Goal: Task Accomplishment & Management: Use online tool/utility

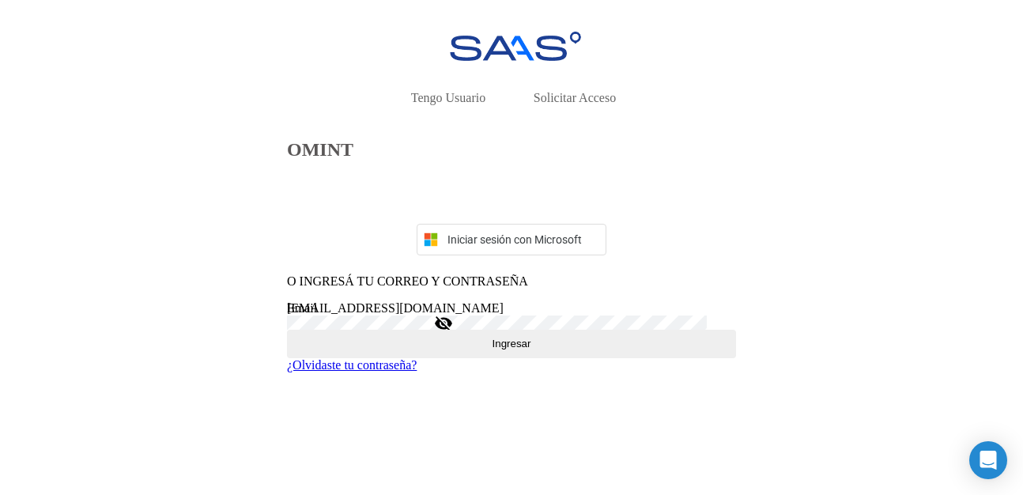
click at [492, 349] on span "Ingresar" at bounding box center [511, 344] width 39 height 12
click at [451, 358] on button "Ingresar" at bounding box center [511, 344] width 449 height 28
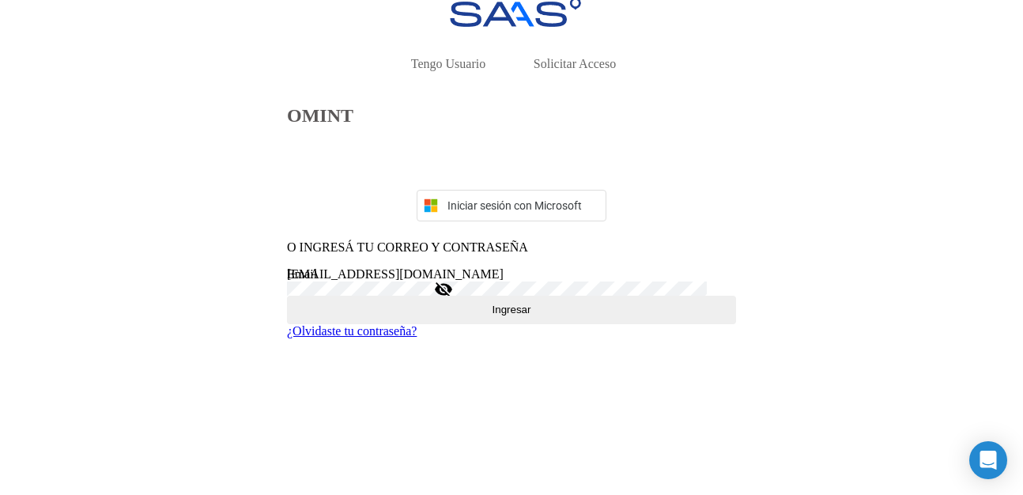
click at [453, 299] on mat-icon "visibility_off" at bounding box center [443, 289] width 19 height 19
click at [451, 324] on button "Ingresar" at bounding box center [511, 310] width 449 height 28
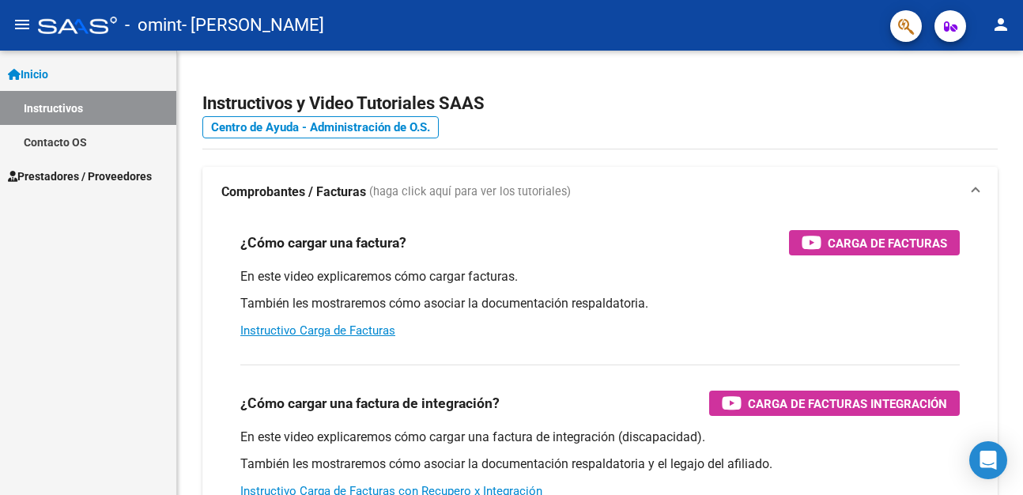
click at [98, 168] on span "Prestadores / Proveedores" at bounding box center [80, 176] width 144 height 17
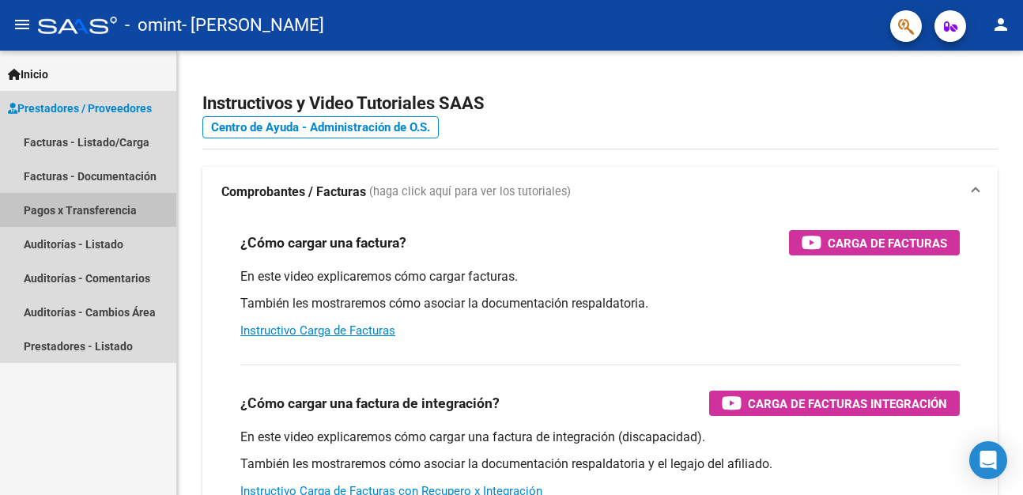
click at [81, 206] on link "Pagos x Transferencia" at bounding box center [88, 210] width 176 height 34
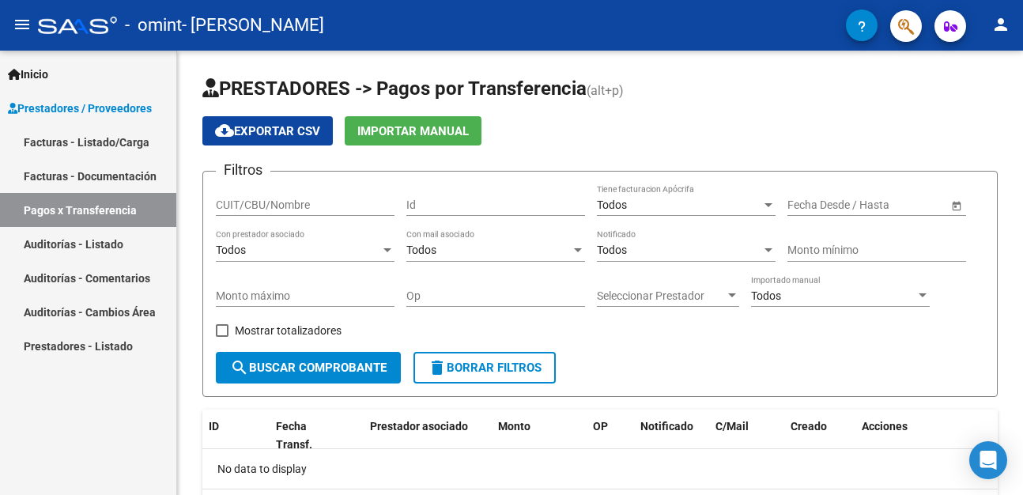
click at [82, 138] on link "Facturas - Listado/Carga" at bounding box center [88, 142] width 176 height 34
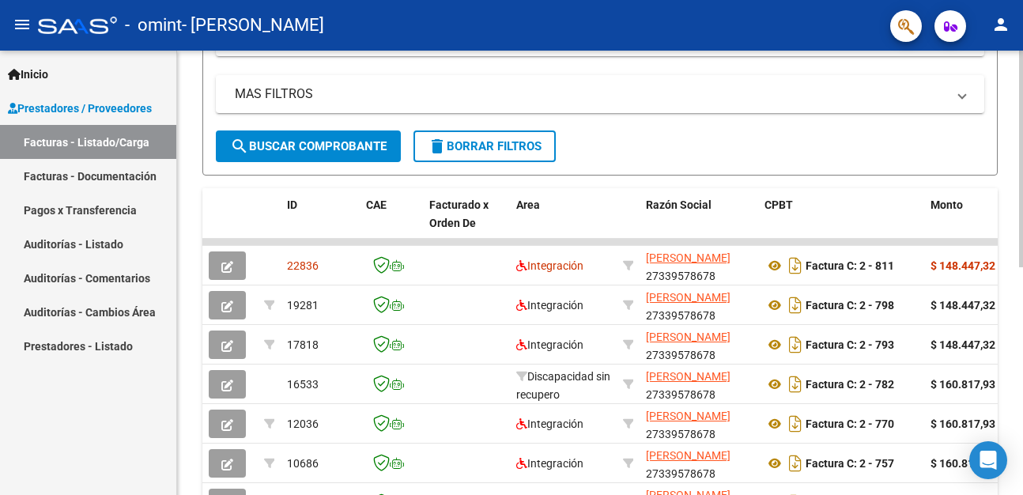
scroll to position [345, 0]
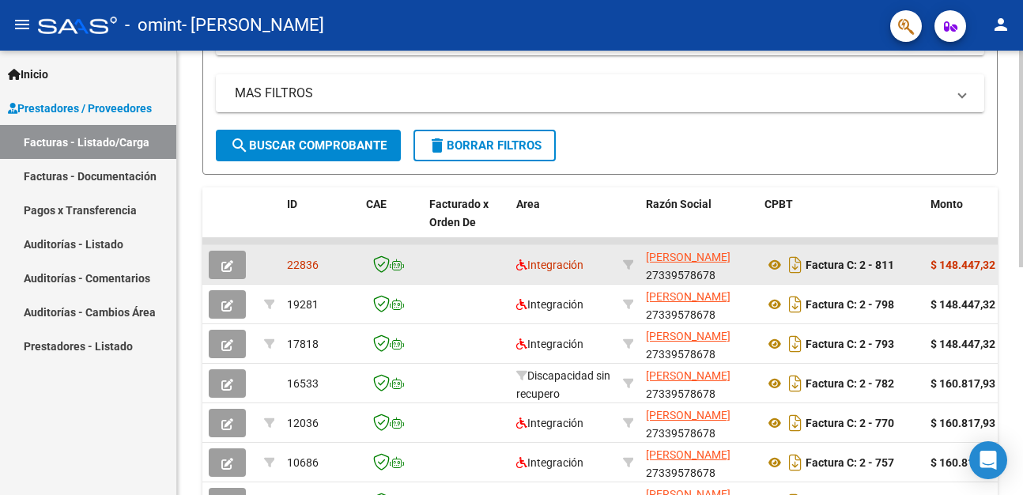
click at [228, 262] on icon "button" at bounding box center [227, 266] width 12 height 12
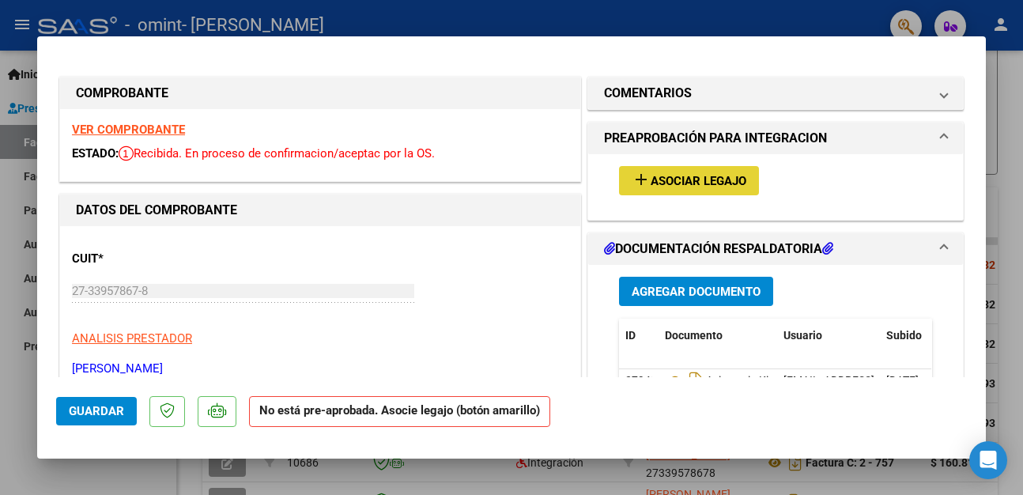
click at [672, 180] on span "Asociar Legajo" at bounding box center [699, 181] width 96 height 14
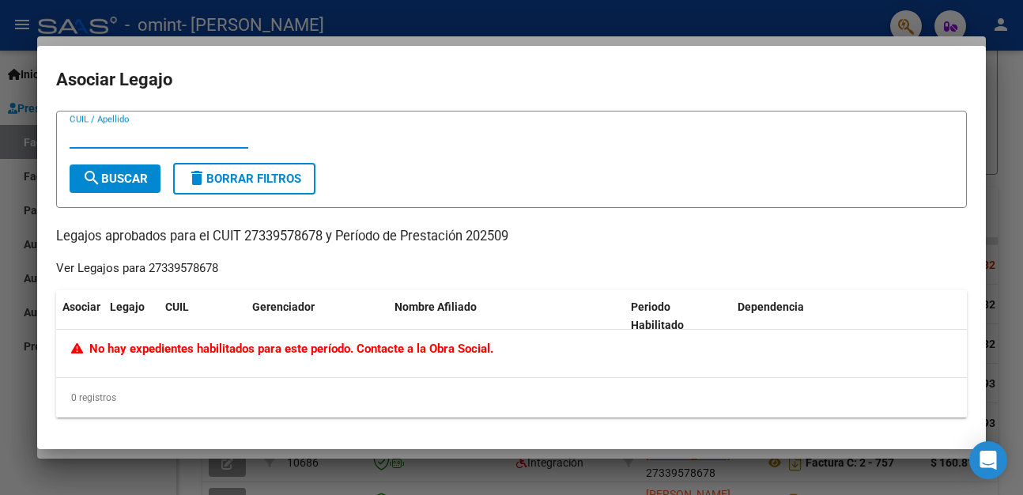
click at [1020, 89] on div at bounding box center [511, 247] width 1023 height 495
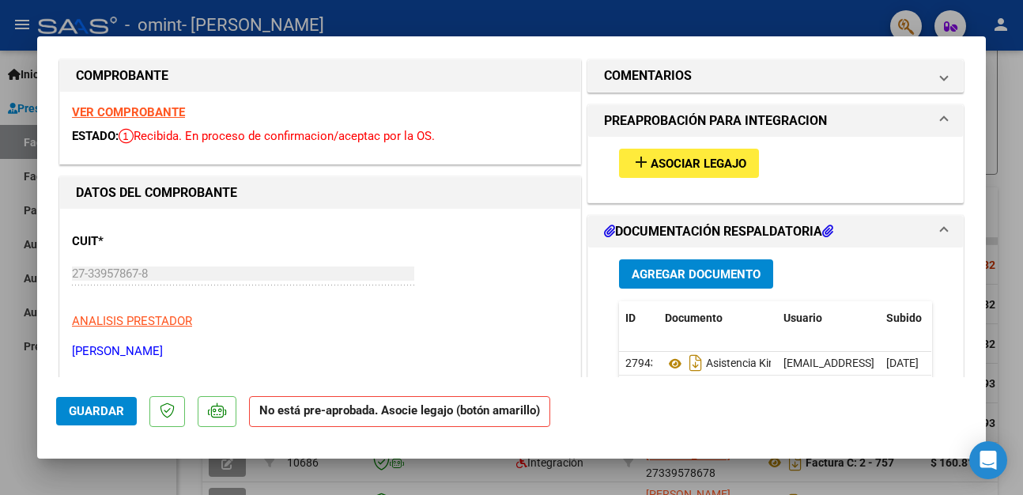
scroll to position [0, 0]
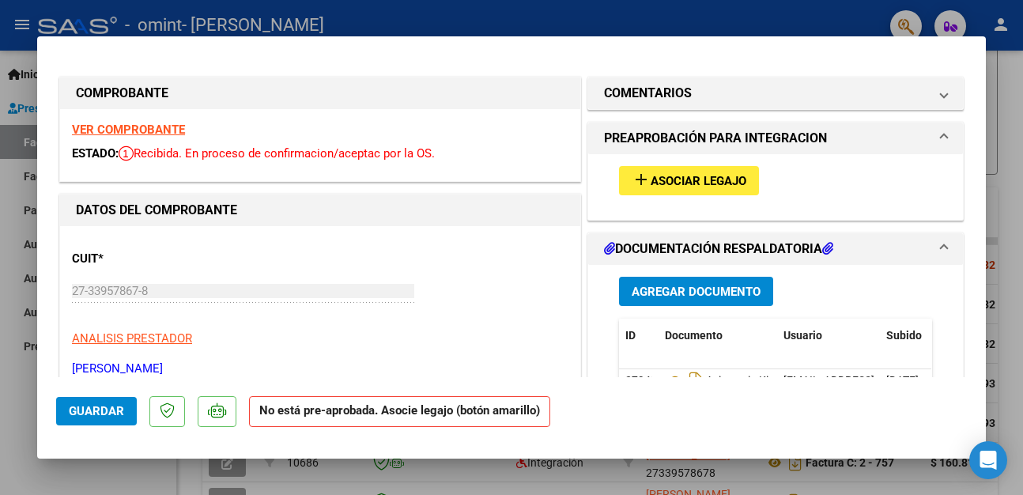
click at [1003, 78] on div at bounding box center [511, 247] width 1023 height 495
